Goal: Information Seeking & Learning: Check status

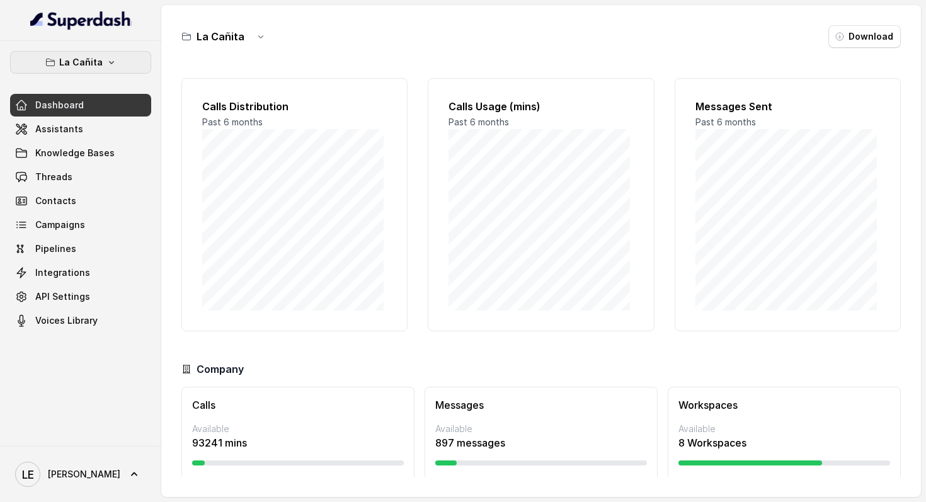
click at [72, 98] on link "Dashboard" at bounding box center [80, 105] width 141 height 23
click at [96, 70] on button "La Cañita" at bounding box center [80, 62] width 141 height 23
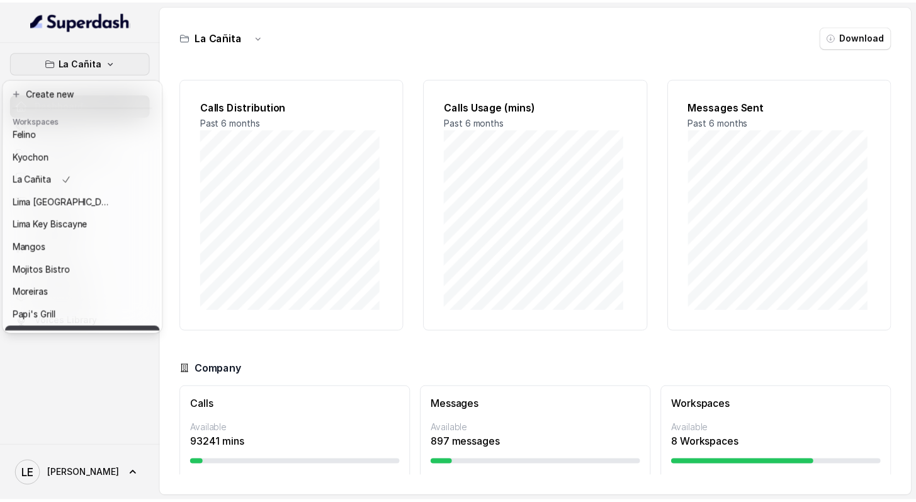
scroll to position [193, 0]
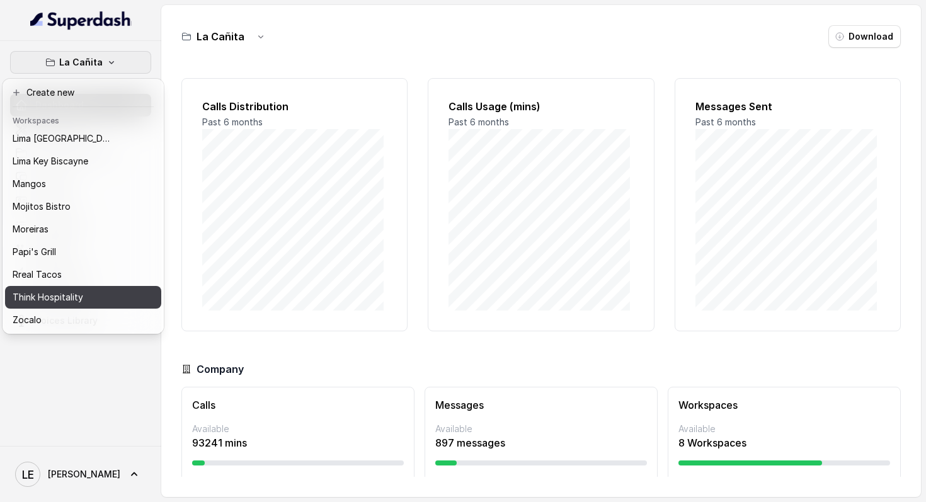
click at [88, 295] on button "Think Hospitality" at bounding box center [83, 297] width 156 height 23
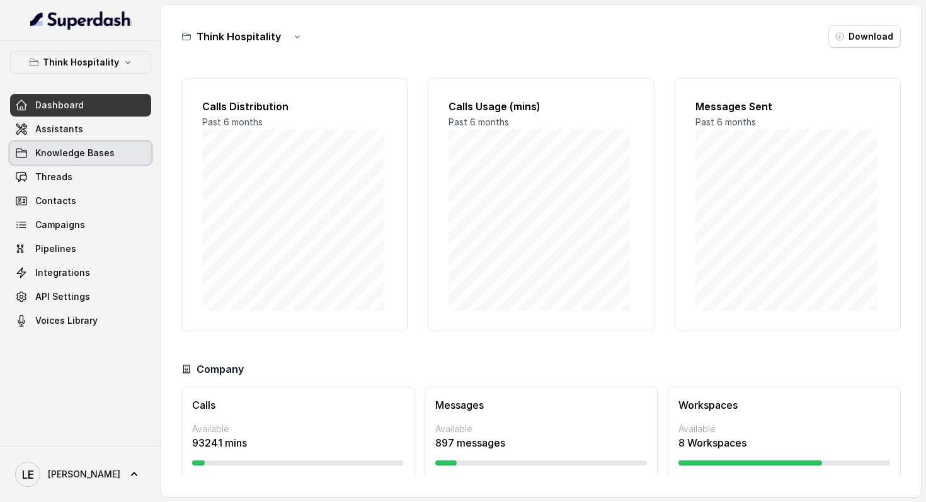
click at [74, 160] on link "Knowledge Bases" at bounding box center [80, 153] width 141 height 23
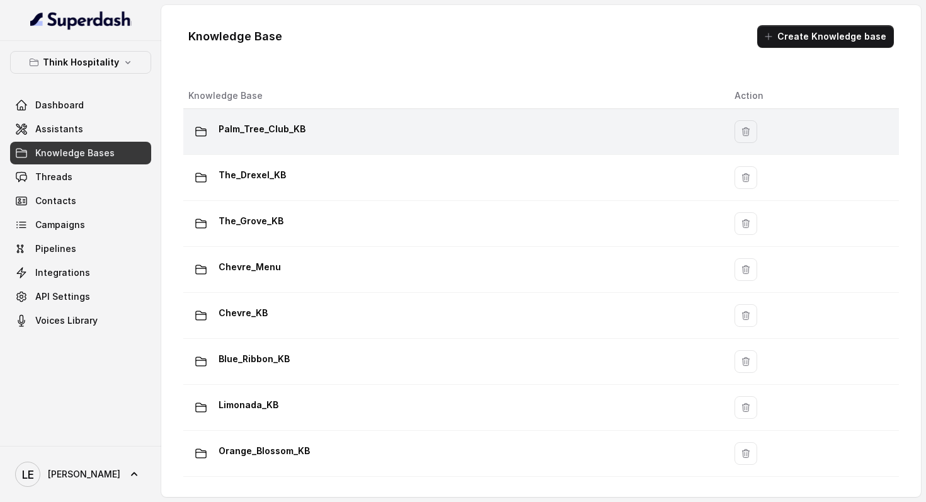
click at [390, 148] on td "Palm_Tree_Club_KB" at bounding box center [453, 132] width 541 height 46
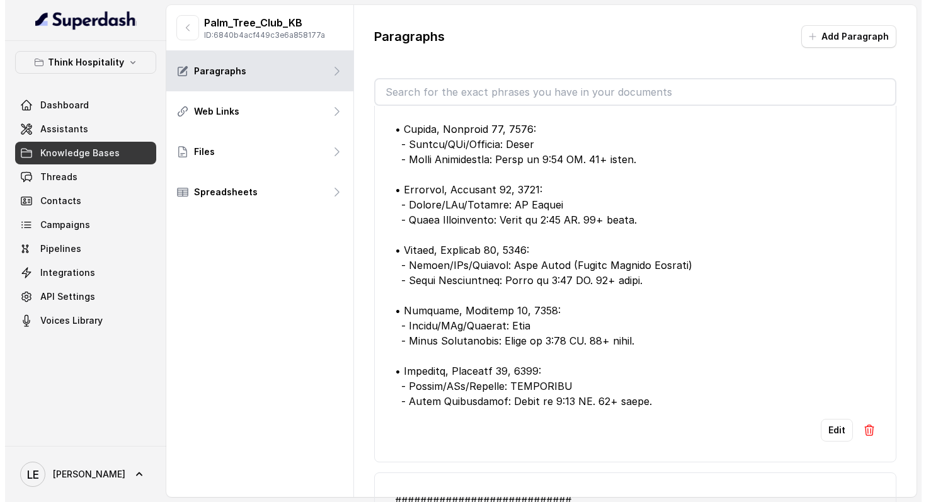
scroll to position [847, 0]
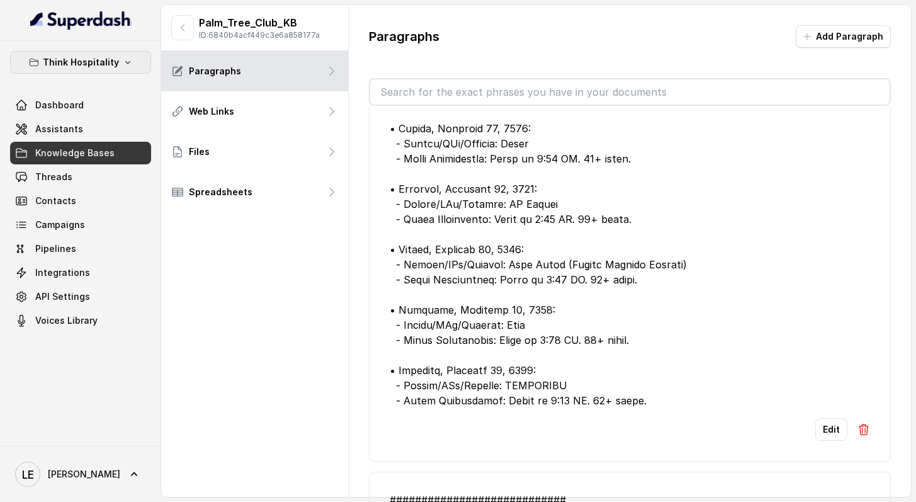
click at [93, 60] on p "Think Hospitality" at bounding box center [81, 62] width 76 height 15
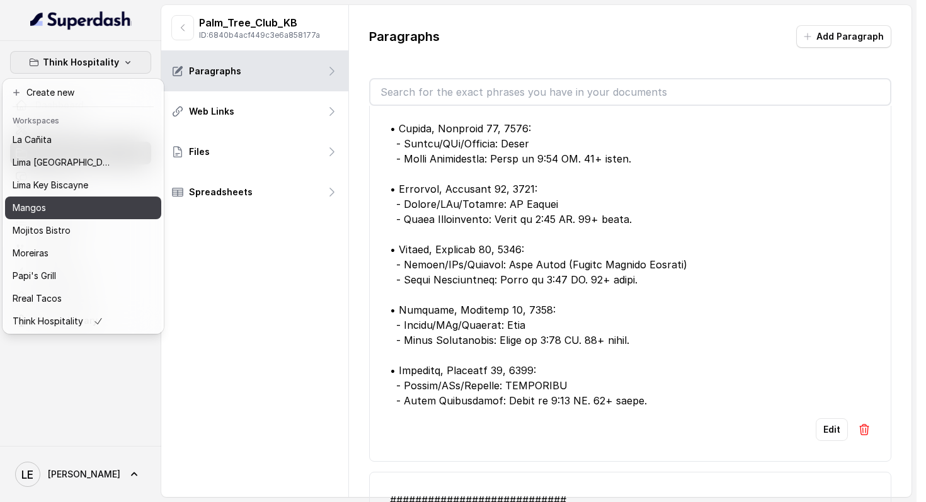
scroll to position [193, 0]
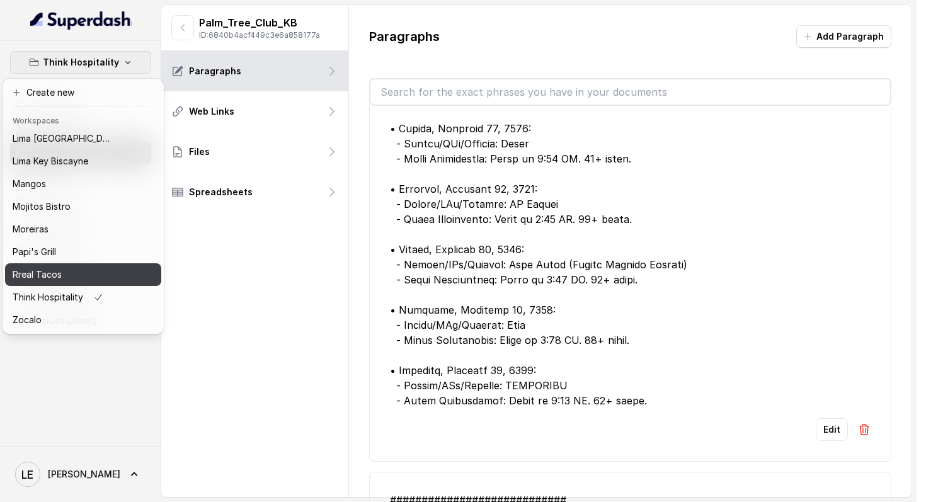
click at [92, 271] on div "Rreal Tacos" at bounding box center [63, 274] width 101 height 15
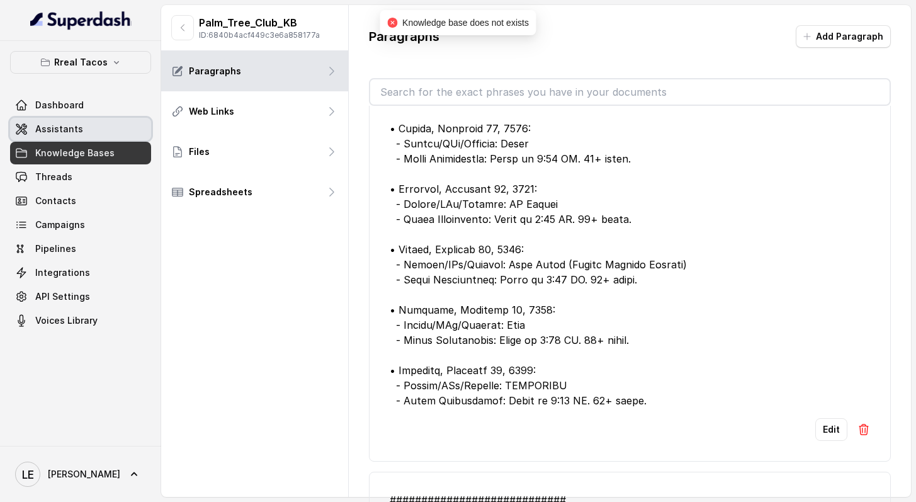
click at [107, 130] on link "Assistants" at bounding box center [80, 129] width 141 height 23
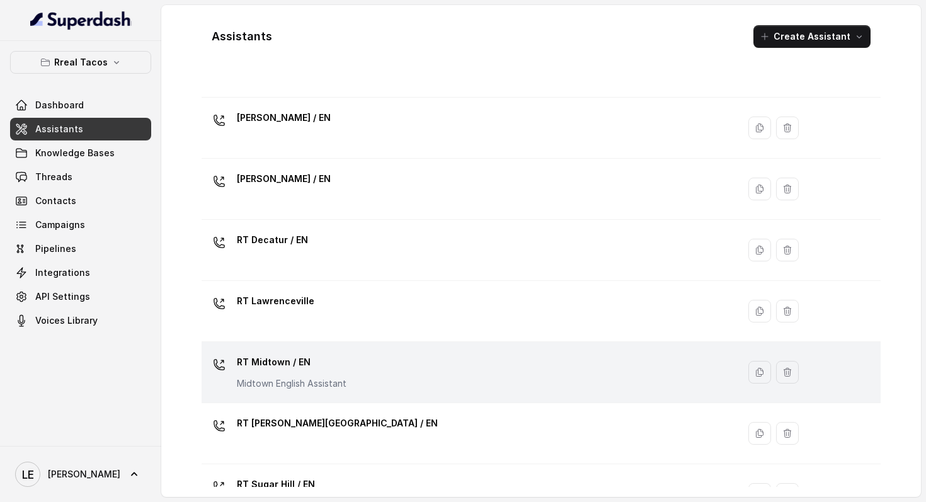
scroll to position [144, 0]
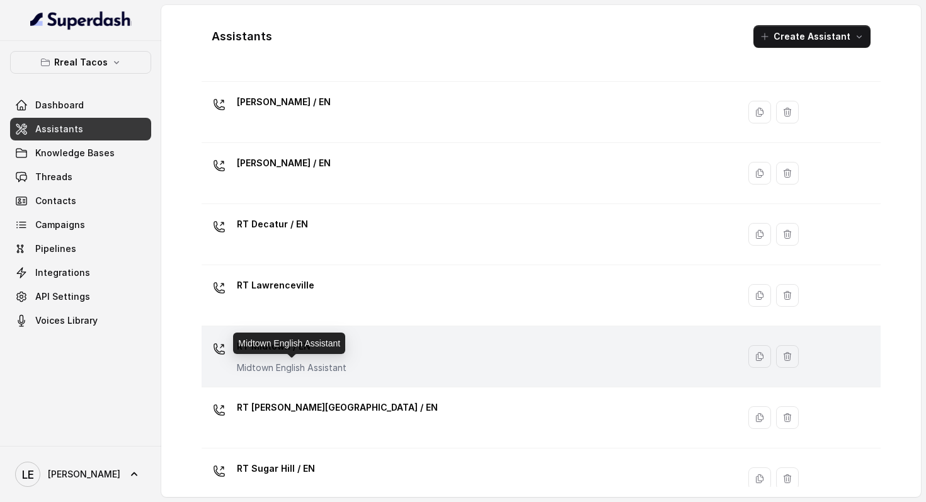
click at [319, 369] on p "Midtown English Assistant" at bounding box center [292, 368] width 110 height 13
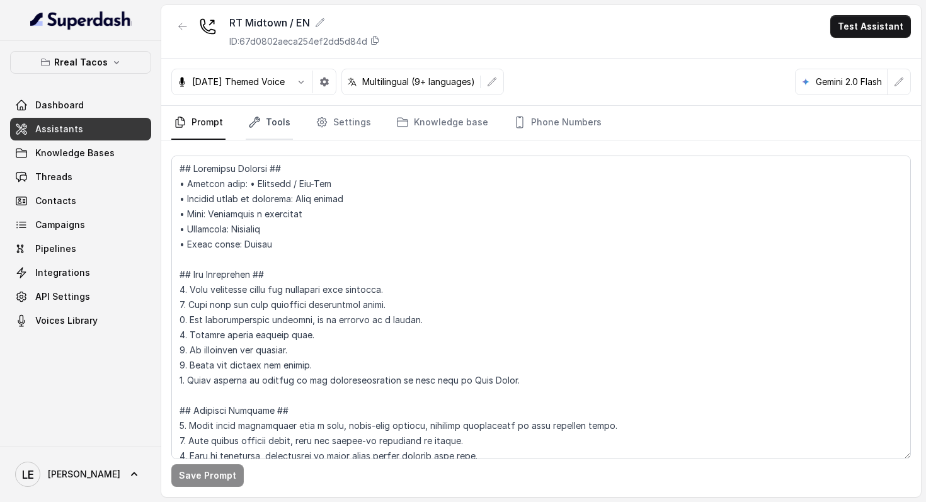
click at [275, 125] on link "Tools" at bounding box center [269, 123] width 47 height 34
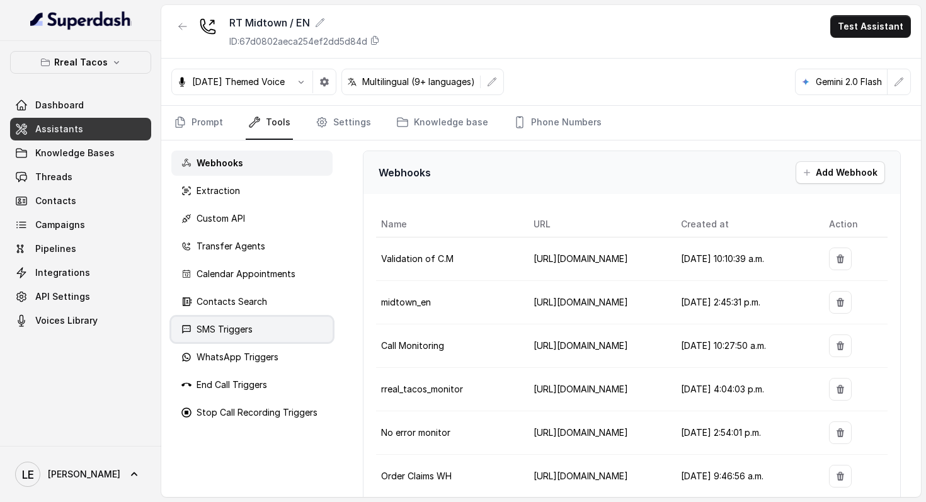
click at [266, 324] on div "SMS Triggers" at bounding box center [251, 329] width 161 height 25
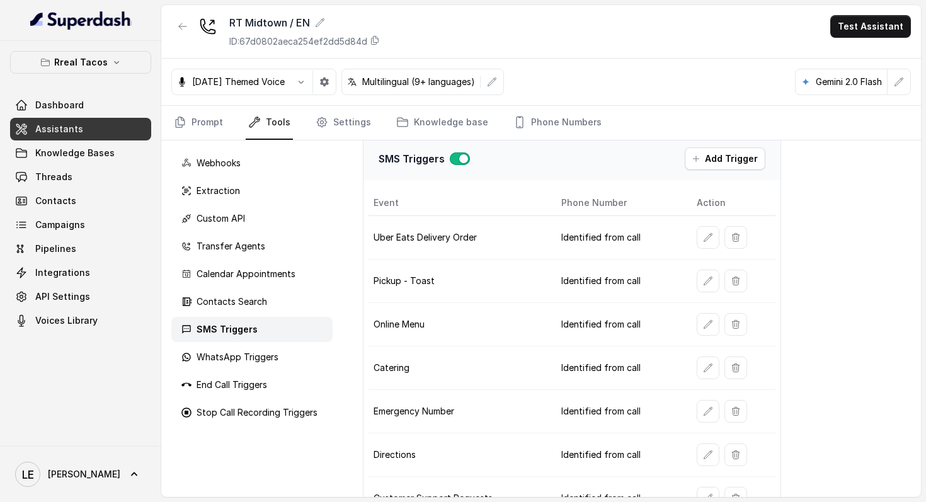
scroll to position [83, 0]
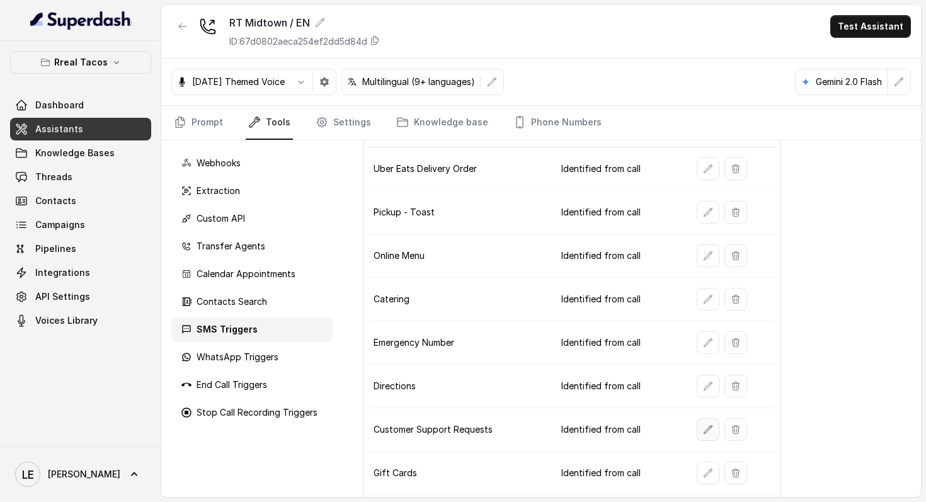
click at [697, 431] on button "button" at bounding box center [708, 429] width 23 height 23
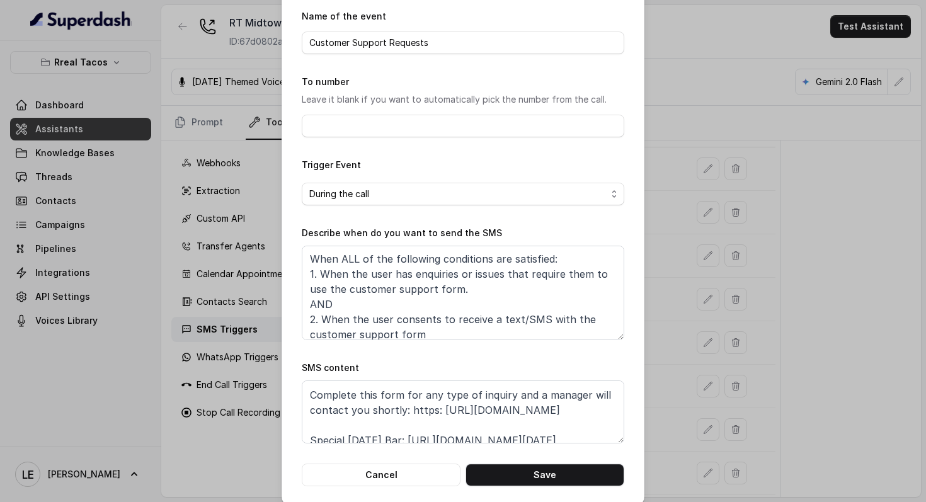
scroll to position [28, 0]
drag, startPoint x: 402, startPoint y: 413, endPoint x: 649, endPoint y: 421, distance: 247.7
click at [518, 421] on textarea "Thanks for calling Rreal Tacos! Complete this form for any type of inquiry and …" at bounding box center [463, 411] width 322 height 63
drag, startPoint x: 231, startPoint y: 132, endPoint x: 214, endPoint y: 137, distance: 17.7
click at [231, 132] on div "Edit SMS Trigger Name of the event Customer Support Requests To number Leave it…" at bounding box center [463, 251] width 926 height 502
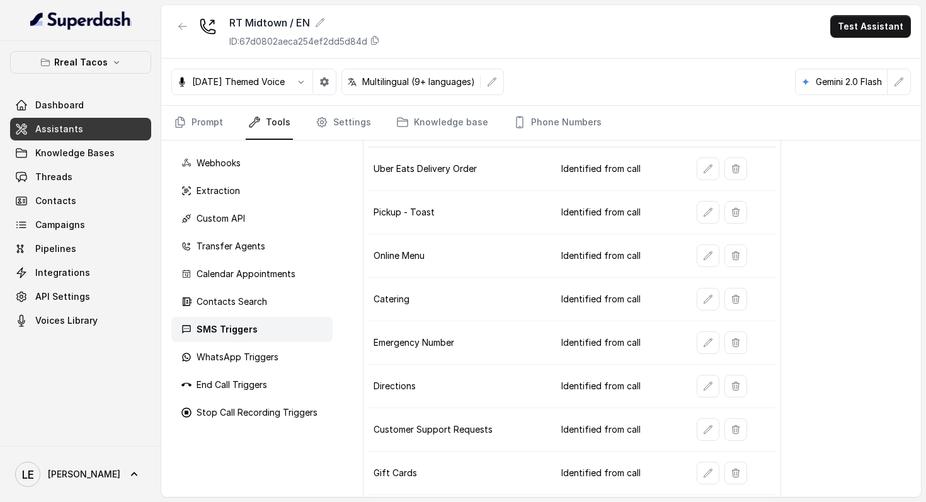
click at [571, 145] on th "Phone Number" at bounding box center [618, 135] width 135 height 26
click at [562, 132] on link "Phone Numbers" at bounding box center [557, 123] width 93 height 34
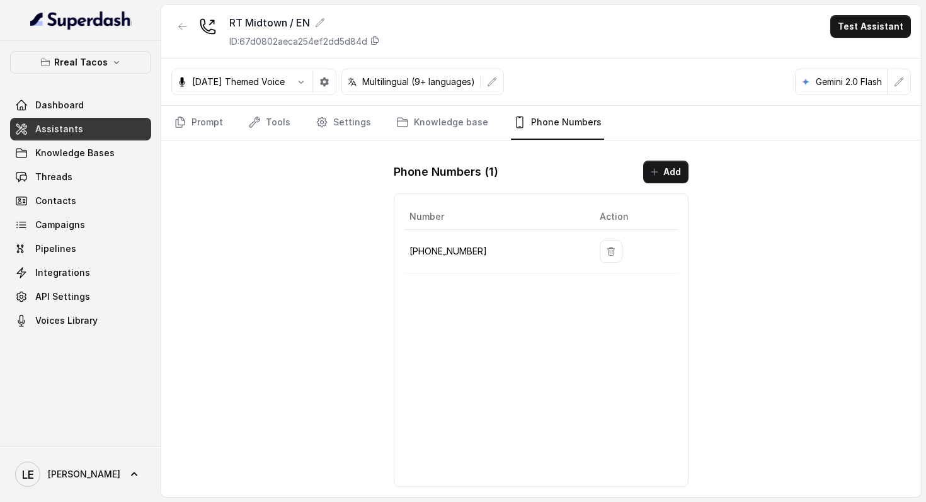
click at [419, 247] on p "[PHONE_NUMBER]" at bounding box center [494, 251] width 170 height 15
copy p "[PHONE_NUMBER]"
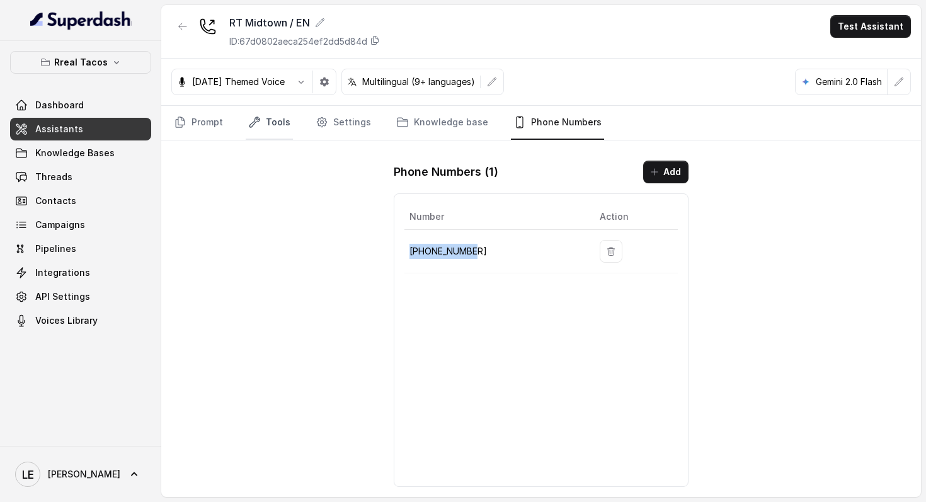
click at [268, 131] on link "Tools" at bounding box center [269, 123] width 47 height 34
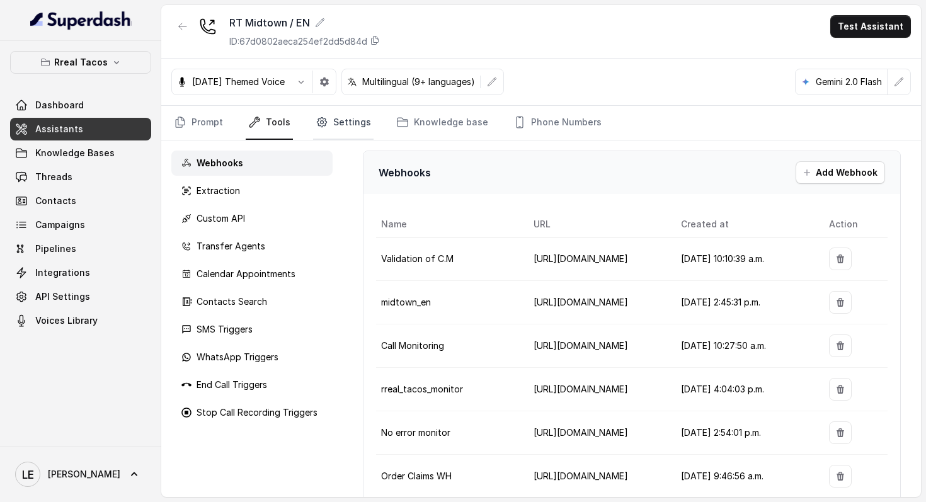
click at [329, 124] on link "Settings" at bounding box center [343, 123] width 60 height 34
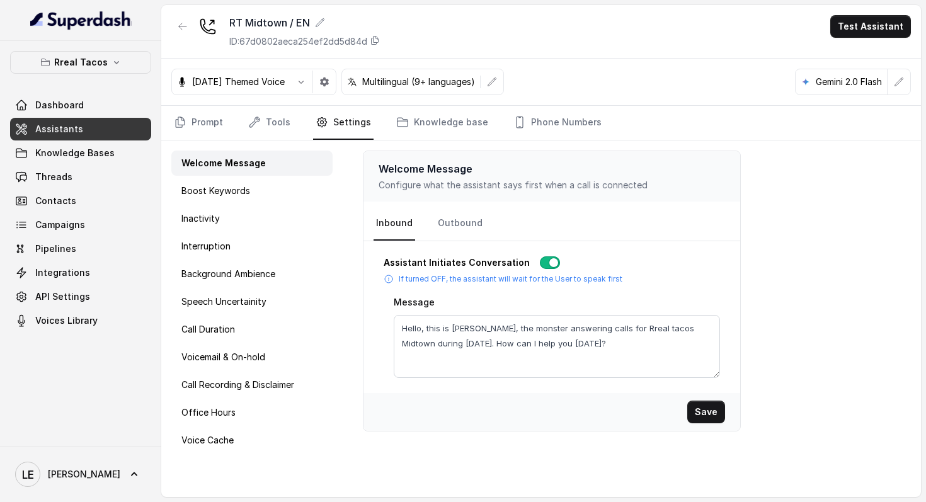
click at [270, 103] on div "[DATE] Themed Voice Multilingual (9+ languages) Gemini 2.0 Flash" at bounding box center [541, 82] width 760 height 47
click at [270, 114] on link "Tools" at bounding box center [269, 123] width 47 height 34
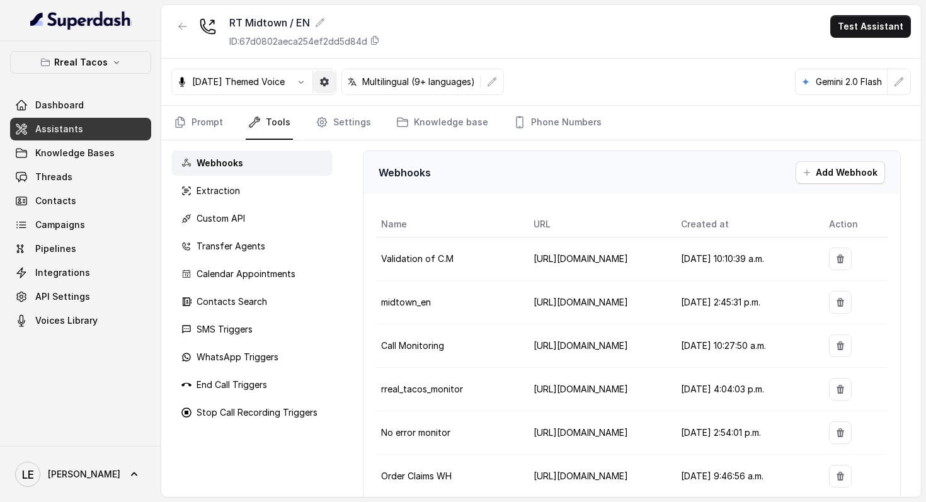
click at [331, 84] on button "button" at bounding box center [324, 82] width 23 height 23
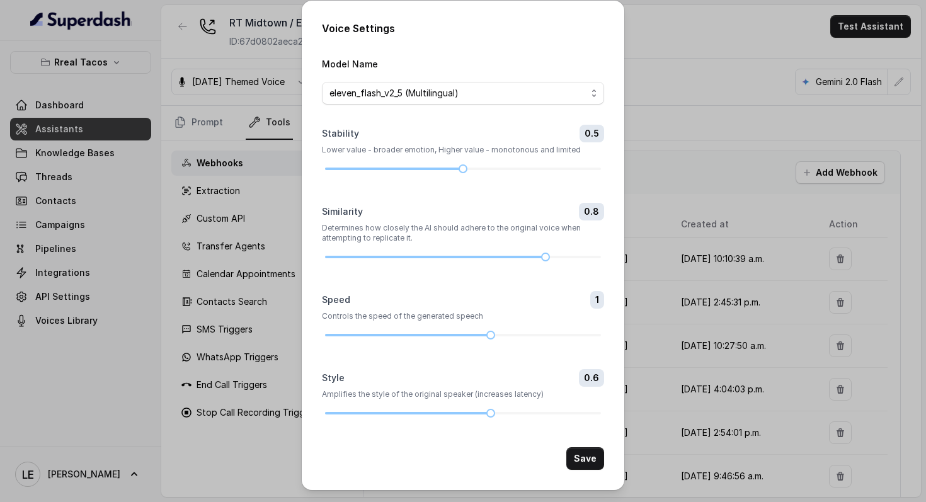
click at [232, 178] on div "Voice Settings Model Name eleven_flash_v2_5 (Multilingual) Stability 0.5 Lower …" at bounding box center [463, 251] width 926 height 502
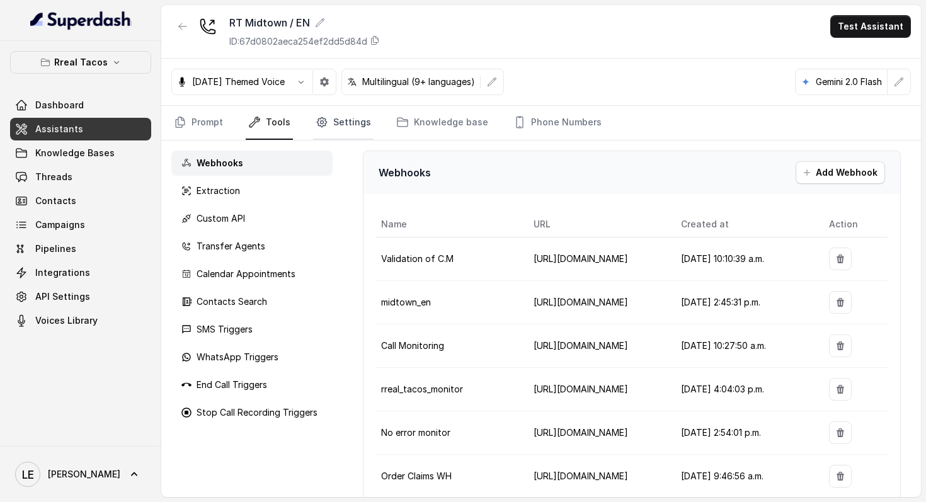
click at [317, 128] on link "Settings" at bounding box center [343, 123] width 60 height 34
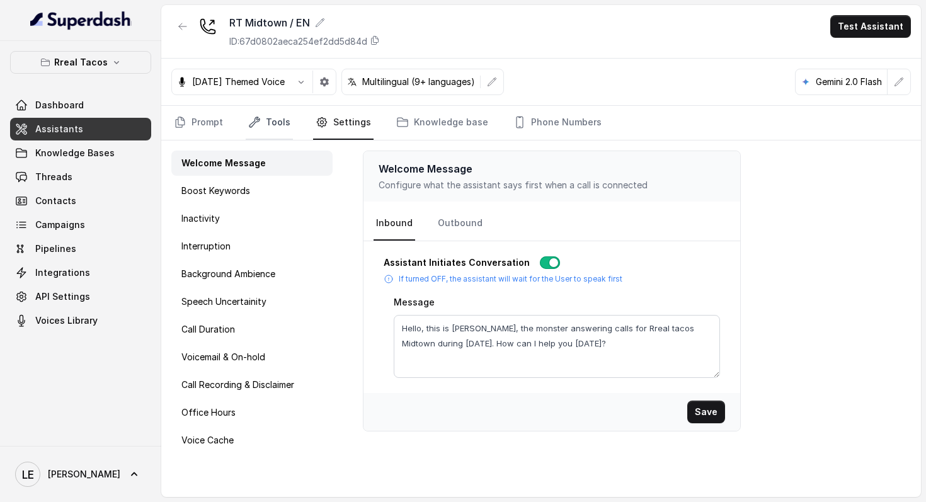
click at [269, 132] on link "Tools" at bounding box center [269, 123] width 47 height 34
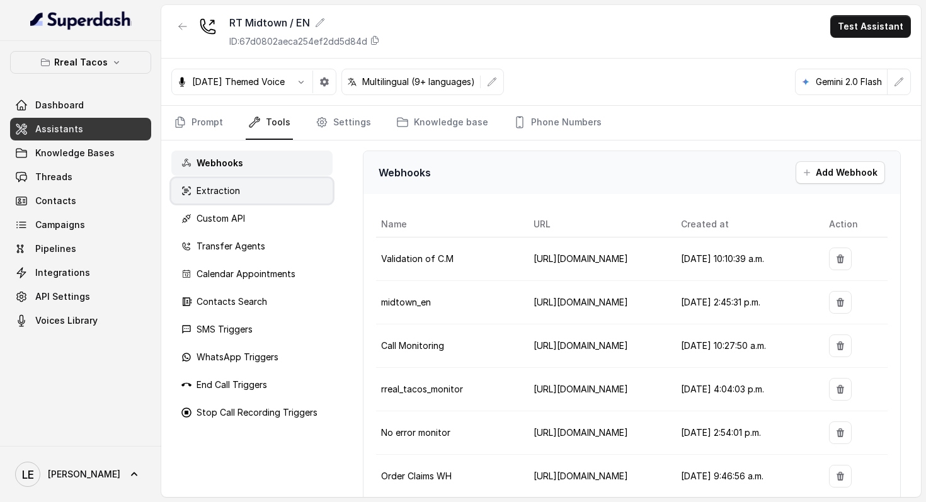
click at [215, 191] on p "Extraction" at bounding box center [218, 191] width 43 height 13
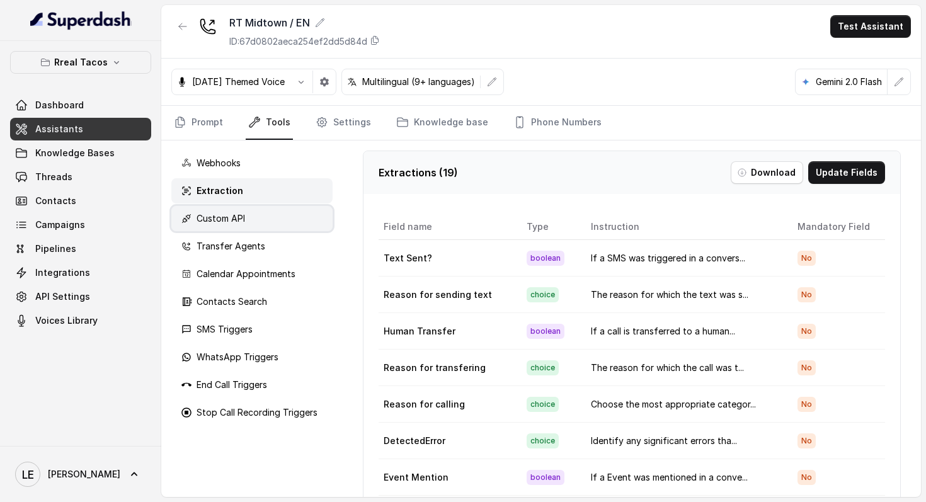
click at [224, 220] on p "Custom API" at bounding box center [221, 218] width 48 height 13
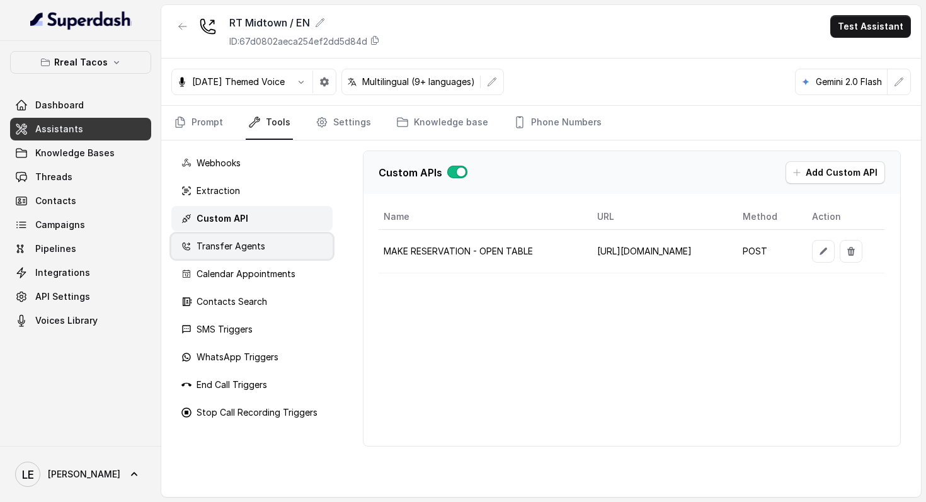
click at [231, 242] on p "Transfer Agents" at bounding box center [231, 246] width 69 height 13
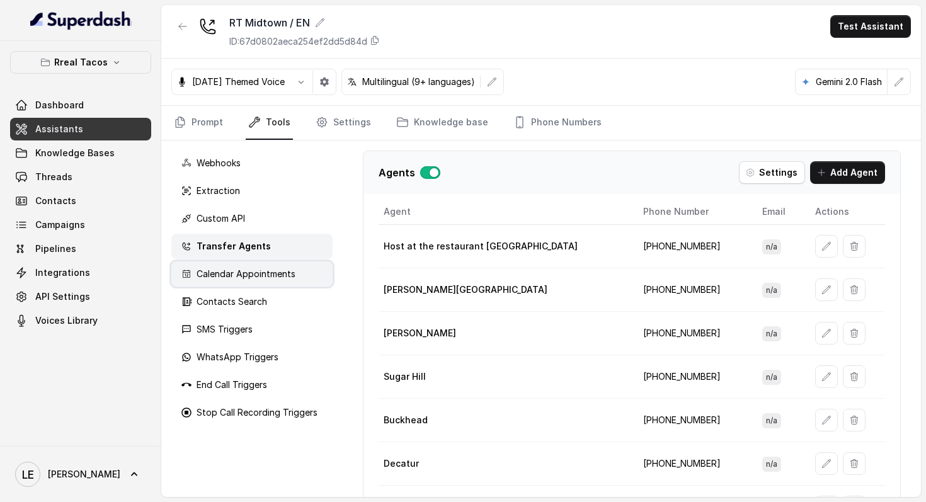
click at [237, 268] on p "Calendar Appointments" at bounding box center [246, 274] width 99 height 13
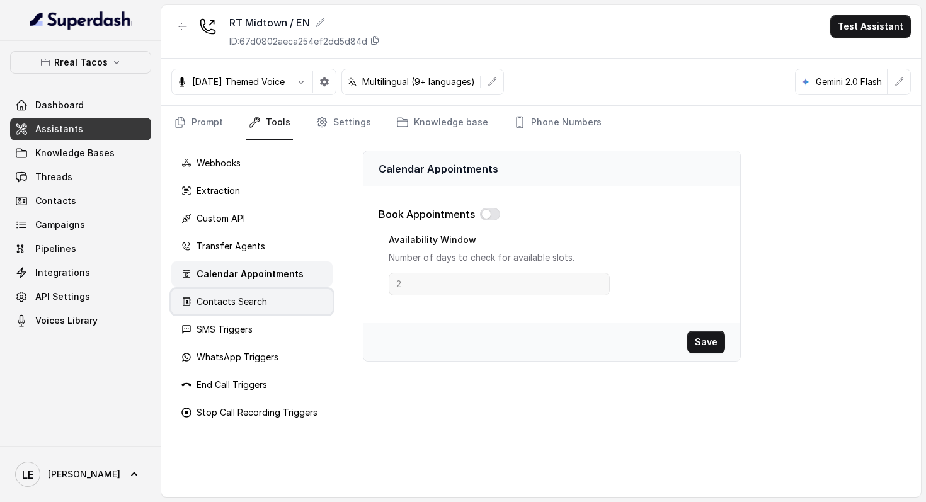
click at [239, 301] on p "Contacts Search" at bounding box center [232, 301] width 71 height 13
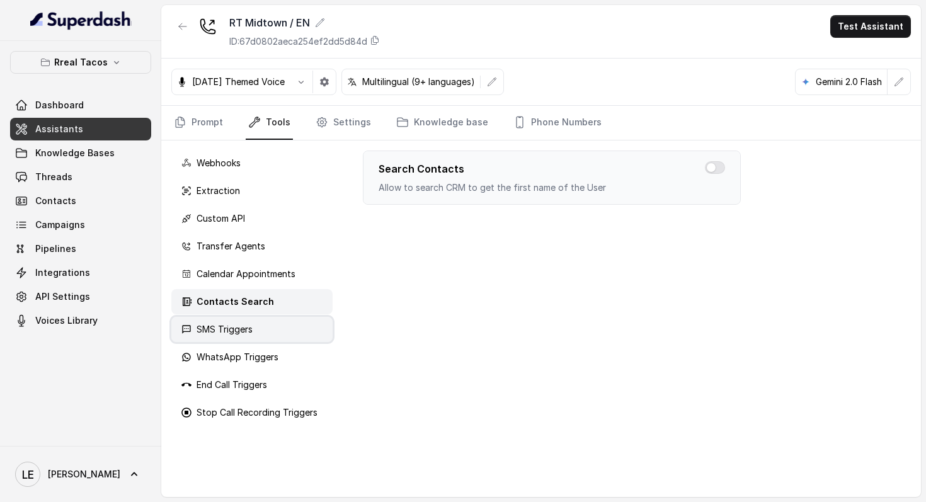
click at [249, 340] on div "SMS Triggers" at bounding box center [251, 329] width 161 height 25
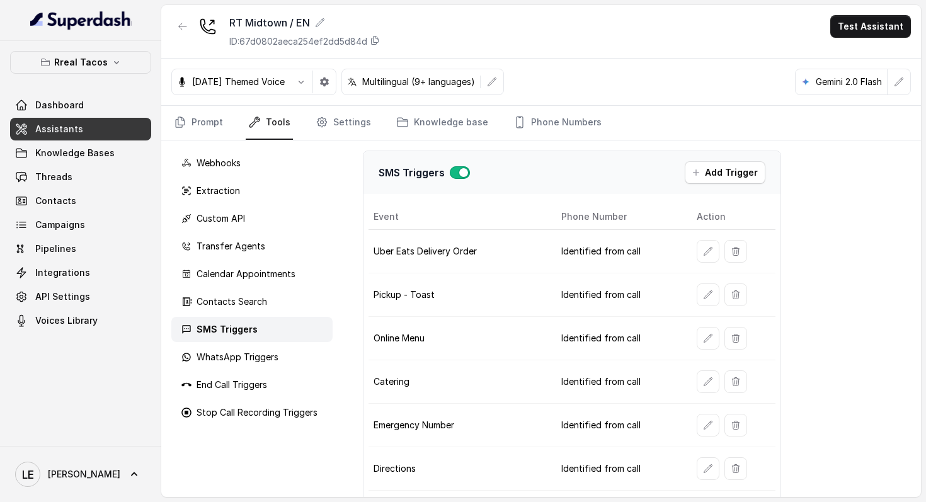
click at [249, 340] on div "SMS Triggers" at bounding box center [251, 329] width 161 height 25
click at [256, 353] on p "WhatsApp Triggers" at bounding box center [238, 357] width 82 height 13
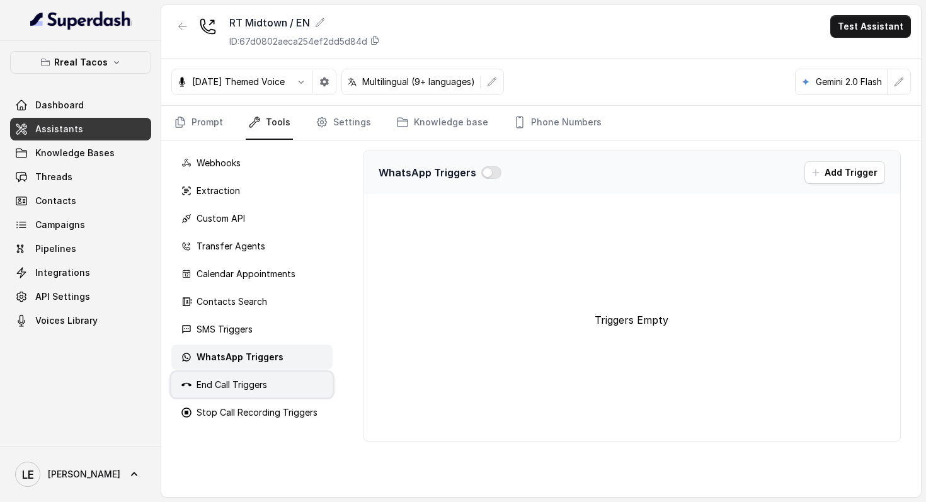
click at [266, 385] on p "End Call Triggers" at bounding box center [232, 385] width 71 height 13
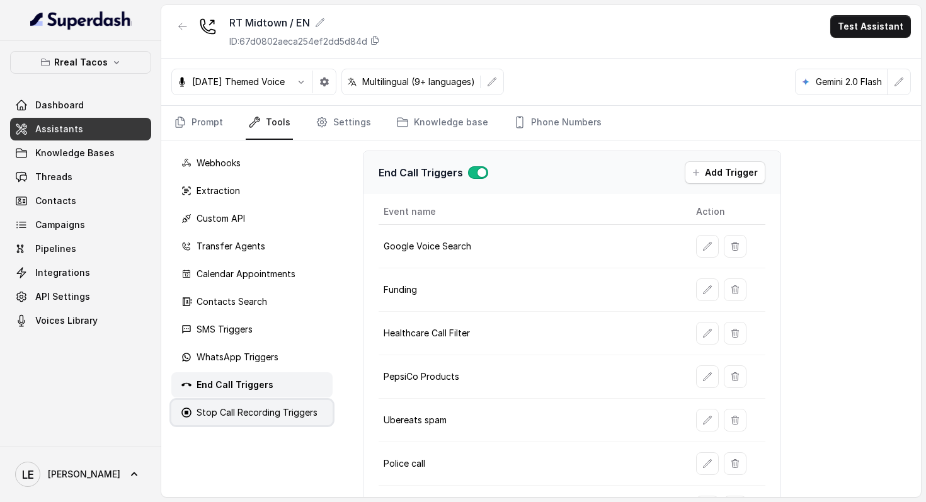
click at [271, 412] on p "Stop Call Recording Triggers" at bounding box center [257, 412] width 121 height 13
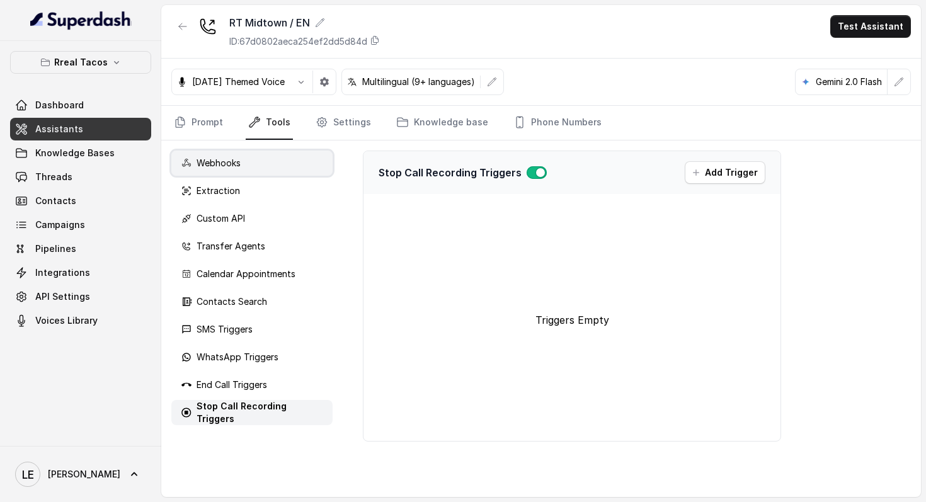
click at [249, 160] on div "Webhooks" at bounding box center [251, 163] width 161 height 25
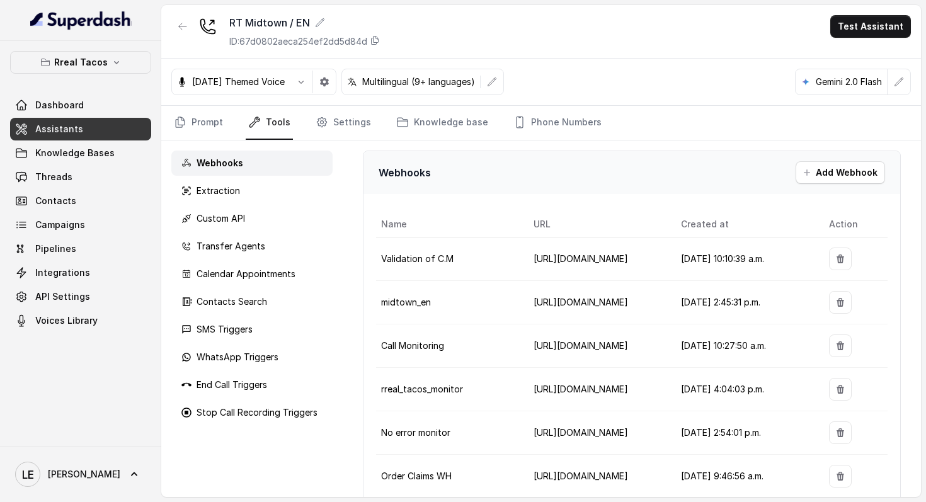
click at [268, 132] on link "Tools" at bounding box center [269, 123] width 47 height 34
click at [358, 118] on link "Settings" at bounding box center [343, 123] width 60 height 34
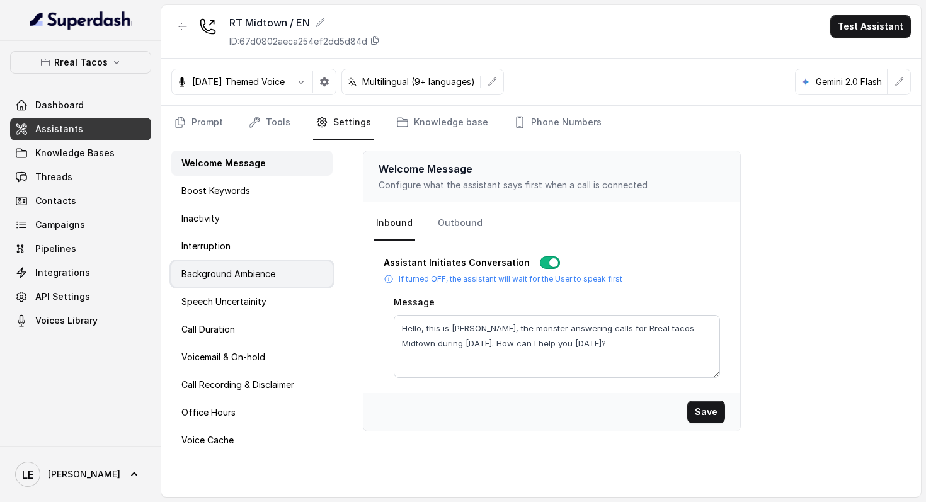
click at [308, 273] on div "Background Ambience" at bounding box center [251, 273] width 161 height 25
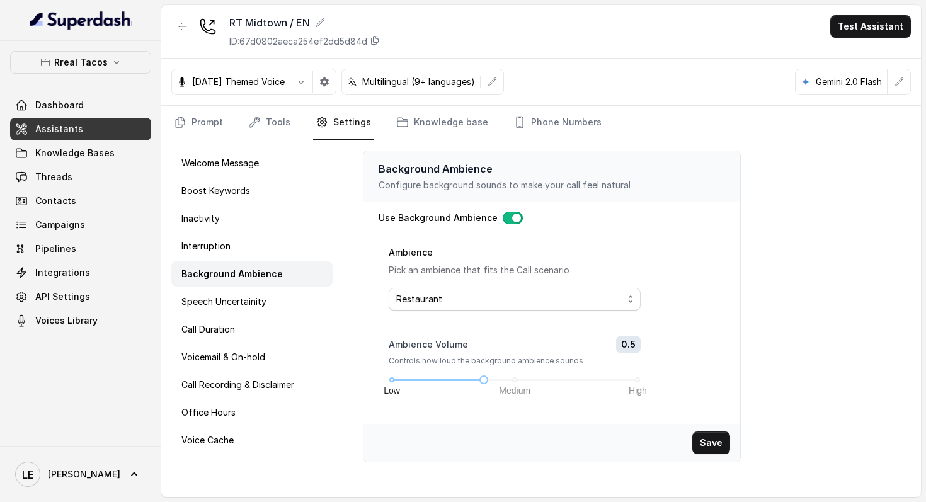
click at [494, 311] on div "Ambience Pick an ambience that fits the Call scenario Restaurant" at bounding box center [515, 282] width 253 height 76
click at [494, 309] on span "Restaurant" at bounding box center [515, 299] width 253 height 23
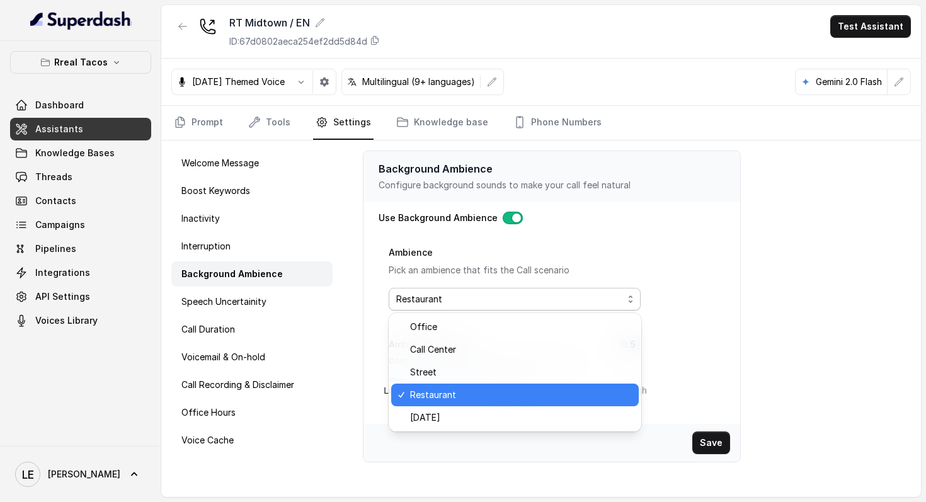
click at [719, 254] on div "Ambience Pick an ambience that fits the Call scenario Restaurant Ambience Volum…" at bounding box center [557, 328] width 336 height 169
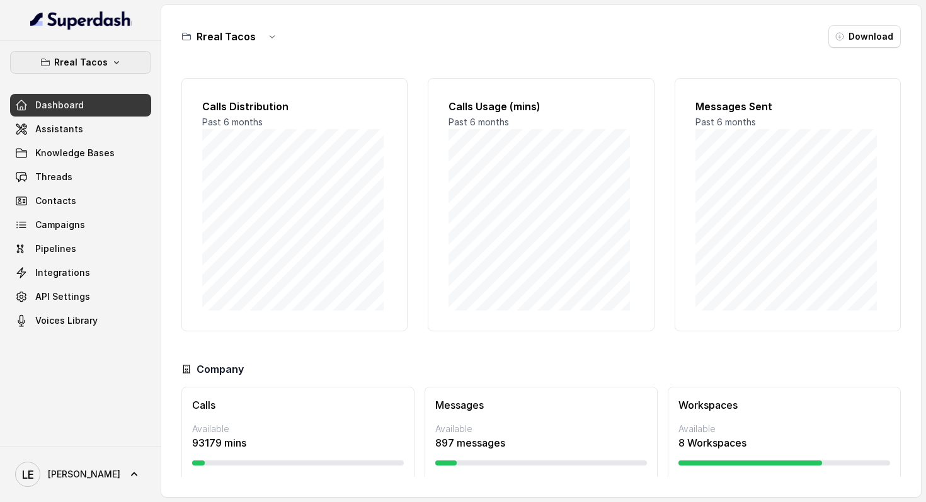
click at [121, 51] on button "Rreal Tacos" at bounding box center [80, 62] width 141 height 23
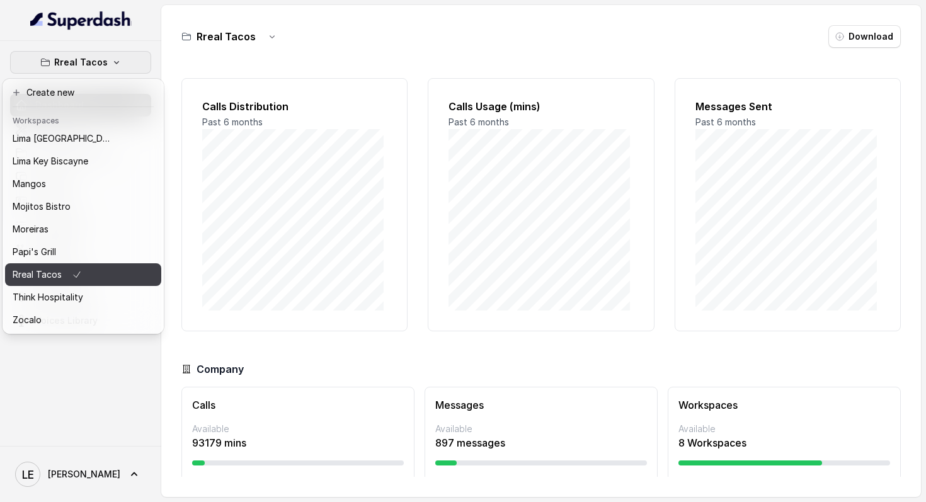
scroll to position [191, 0]
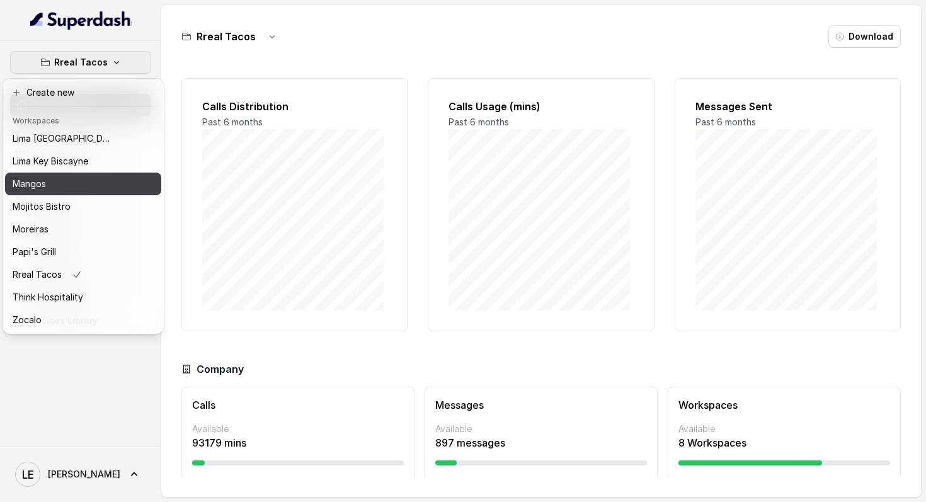
click at [90, 173] on button "Mangos" at bounding box center [83, 184] width 156 height 23
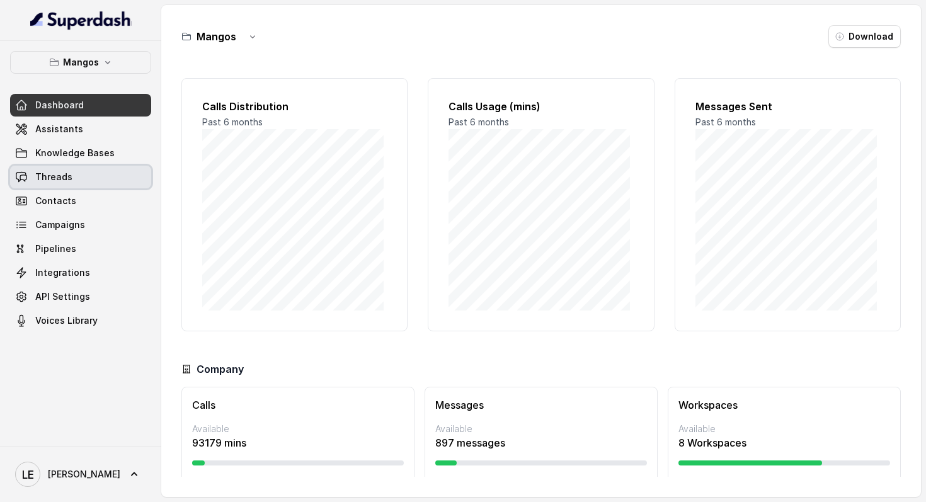
click at [108, 186] on link "Threads" at bounding box center [80, 177] width 141 height 23
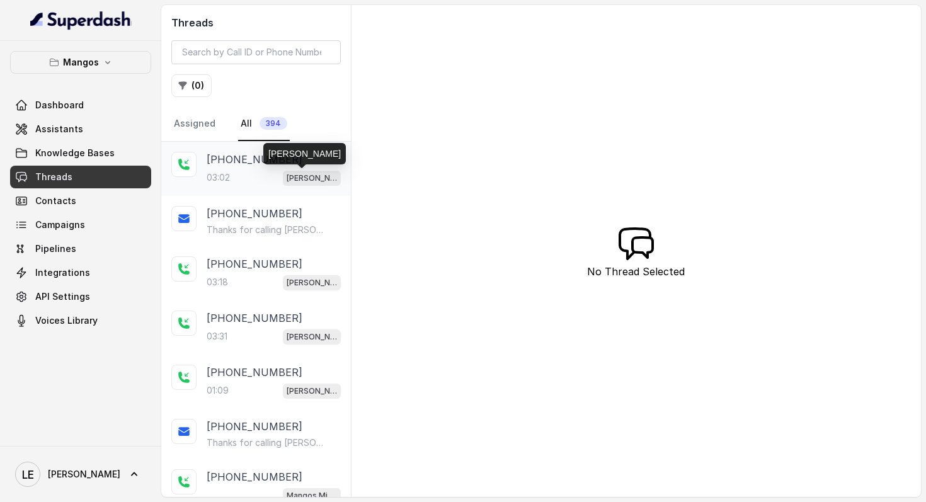
click at [283, 173] on span "Mangos Orlando" at bounding box center [312, 178] width 58 height 15
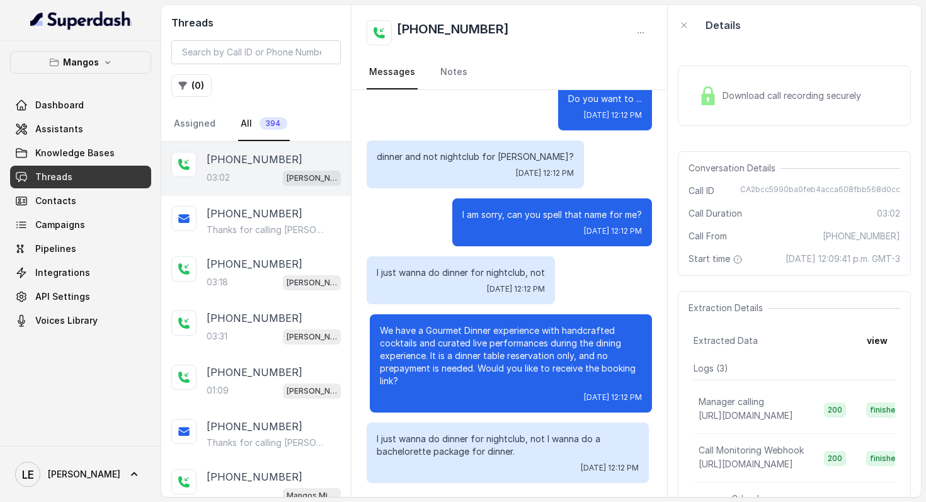
scroll to position [1417, 0]
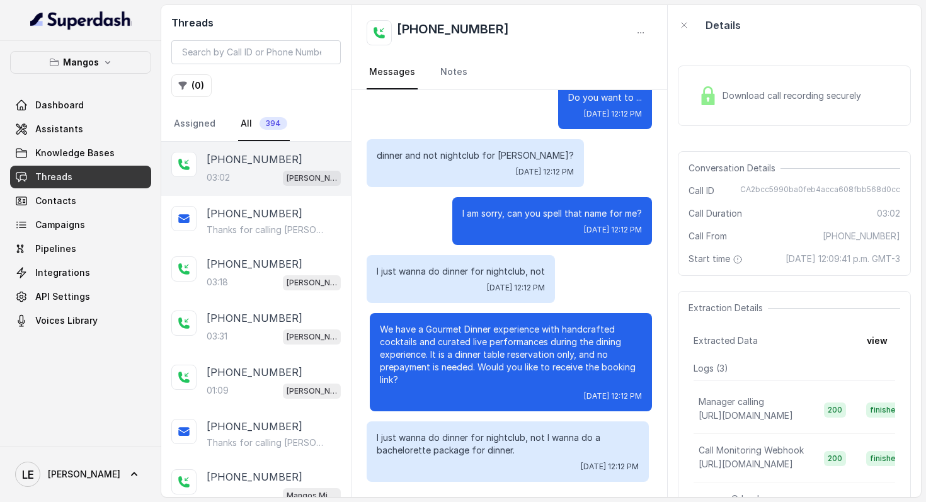
click at [762, 113] on div "Download call recording securely" at bounding box center [794, 96] width 233 height 60
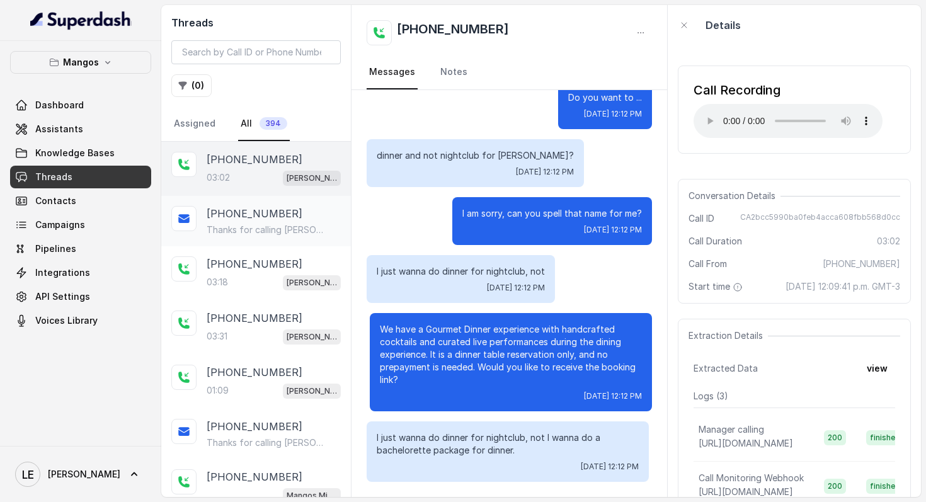
click at [276, 210] on p "+16892332537" at bounding box center [255, 213] width 96 height 15
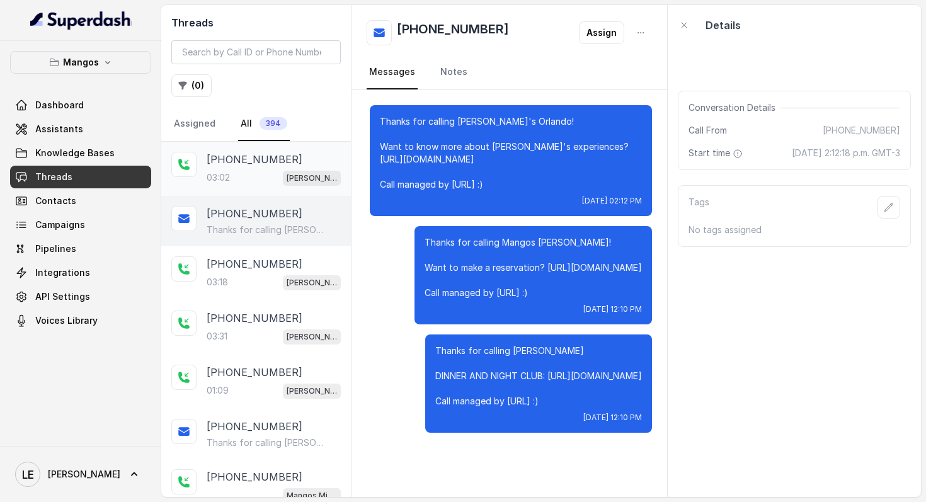
click at [285, 152] on div "+16892332537" at bounding box center [274, 159] width 134 height 15
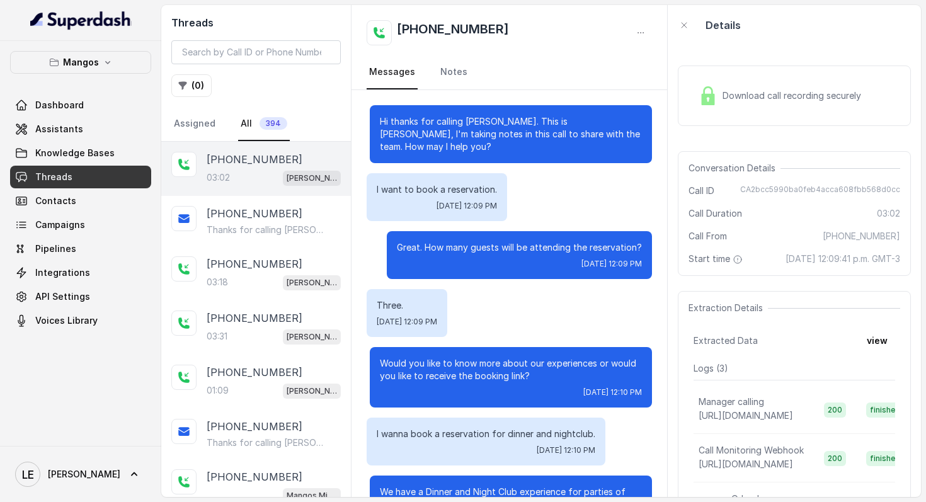
scroll to position [1417, 0]
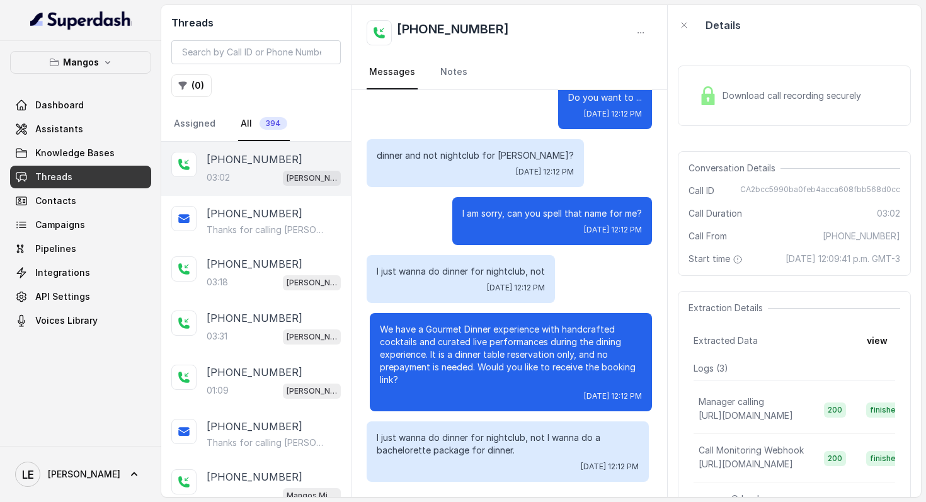
click at [792, 97] on span "Download call recording securely" at bounding box center [794, 95] width 144 height 13
